Goal: Task Accomplishment & Management: Complete application form

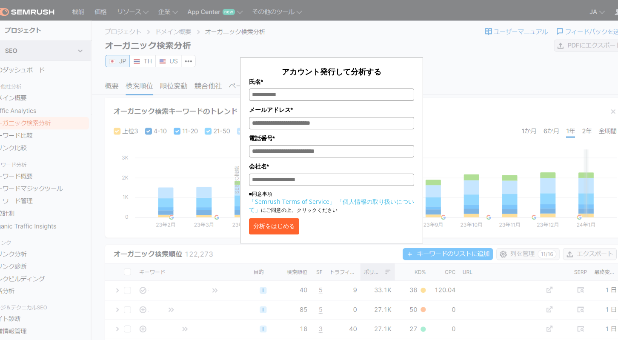
click at [302, 89] on input "氏名*" at bounding box center [331, 94] width 165 height 12
click at [275, 95] on input "氏名*" at bounding box center [331, 94] width 165 height 12
